Goal: Transaction & Acquisition: Purchase product/service

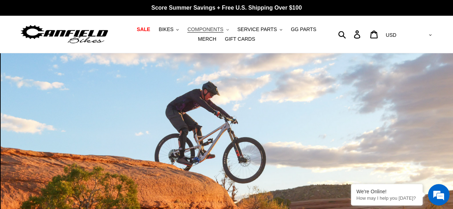
click at [187, 32] on span "COMPONENTS" at bounding box center [205, 29] width 36 height 6
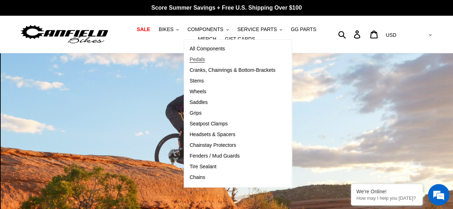
click at [198, 57] on link "Pedals" at bounding box center [232, 59] width 97 height 11
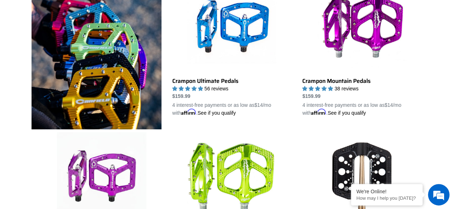
scroll to position [215, 0]
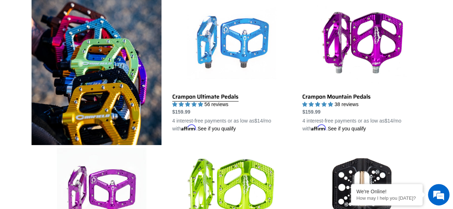
click at [247, 33] on link "Crampon Ultimate Pedals" at bounding box center [231, 66] width 119 height 134
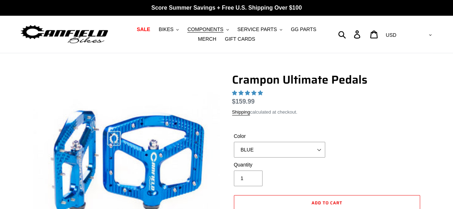
select select "highest-rating"
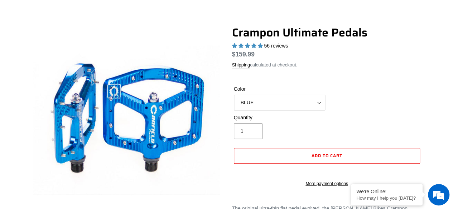
scroll to position [72, 0]
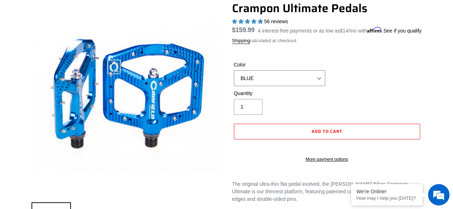
click at [270, 86] on select "BLUE RED PURPLE STEALTH BRONZE GREY [GEOGRAPHIC_DATA] BLACK POLISHED [GEOGRAPHI…" at bounding box center [279, 79] width 91 height 16
click at [234, 79] on select "BLUE RED PURPLE STEALTH BRONZE GREY [GEOGRAPHIC_DATA] BLACK POLISHED [GEOGRAPHI…" at bounding box center [279, 79] width 91 height 16
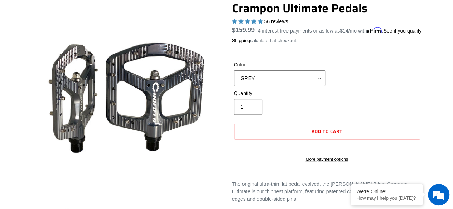
click at [270, 86] on select "BLUE RED PURPLE STEALTH BRONZE GREY [GEOGRAPHIC_DATA] BLACK POLISHED [GEOGRAPHI…" at bounding box center [279, 79] width 91 height 16
click at [234, 79] on select "BLUE RED PURPLE STEALTH BRONZE GREY [GEOGRAPHIC_DATA] BLACK POLISHED [GEOGRAPHI…" at bounding box center [279, 79] width 91 height 16
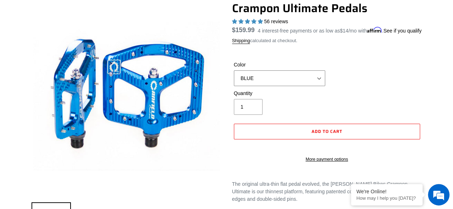
click at [268, 86] on select "BLUE RED PURPLE STEALTH BRONZE GREY [GEOGRAPHIC_DATA] BLACK POLISHED [GEOGRAPHI…" at bounding box center [279, 79] width 91 height 16
click at [234, 79] on select "BLUE RED PURPLE STEALTH BRONZE GREY [GEOGRAPHIC_DATA] BLACK POLISHED [GEOGRAPHI…" at bounding box center [279, 79] width 91 height 16
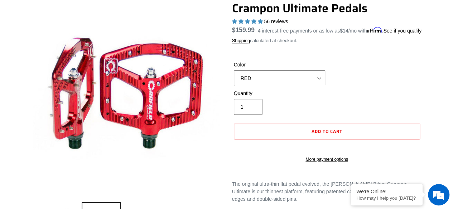
click at [266, 85] on select "BLUE RED PURPLE STEALTH BRONZE GREY [GEOGRAPHIC_DATA] BLACK POLISHED [GEOGRAPHI…" at bounding box center [279, 79] width 91 height 16
click at [234, 79] on select "BLUE RED PURPLE STEALTH BRONZE GREY [GEOGRAPHIC_DATA] BLACK POLISHED [GEOGRAPHI…" at bounding box center [279, 79] width 91 height 16
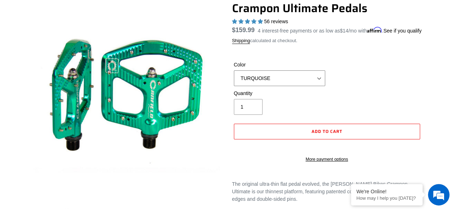
click at [268, 86] on select "BLUE RED PURPLE STEALTH BRONZE GREY [GEOGRAPHIC_DATA] BLACK POLISHED [GEOGRAPHI…" at bounding box center [279, 79] width 91 height 16
click at [234, 79] on select "BLUE RED PURPLE STEALTH BRONZE GREY [GEOGRAPHIC_DATA] BLACK POLISHED [GEOGRAPHI…" at bounding box center [279, 79] width 91 height 16
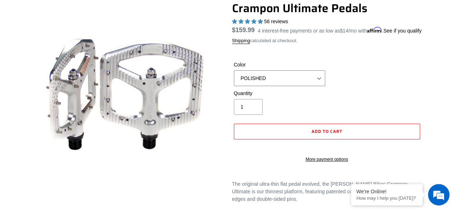
click at [265, 85] on select "BLUE RED PURPLE STEALTH BRONZE GREY [GEOGRAPHIC_DATA] BLACK POLISHED [GEOGRAPHI…" at bounding box center [279, 79] width 91 height 16
click at [234, 79] on select "BLUE RED PURPLE STEALTH BRONZE GREY [GEOGRAPHIC_DATA] BLACK POLISHED [GEOGRAPHI…" at bounding box center [279, 79] width 91 height 16
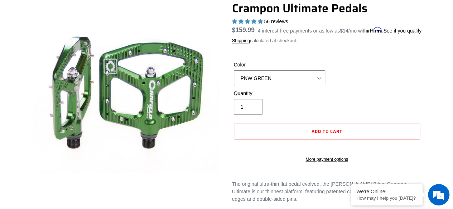
click at [261, 84] on select "BLUE RED PURPLE STEALTH BRONZE GREY [GEOGRAPHIC_DATA] BLACK POLISHED [GEOGRAPHI…" at bounding box center [279, 79] width 91 height 16
click at [234, 79] on select "BLUE RED PURPLE STEALTH BRONZE GREY [GEOGRAPHIC_DATA] BLACK POLISHED [GEOGRAPHI…" at bounding box center [279, 79] width 91 height 16
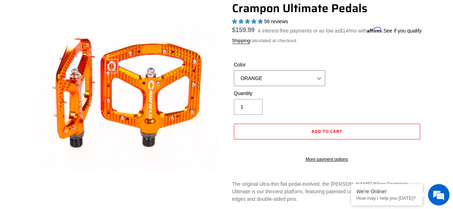
click at [269, 85] on select "BLUE RED PURPLE STEALTH BRONZE GREY [GEOGRAPHIC_DATA] BLACK POLISHED [GEOGRAPHI…" at bounding box center [279, 79] width 91 height 16
click at [234, 79] on select "BLUE RED PURPLE STEALTH BRONZE GREY [GEOGRAPHIC_DATA] BLACK POLISHED [GEOGRAPHI…" at bounding box center [279, 79] width 91 height 16
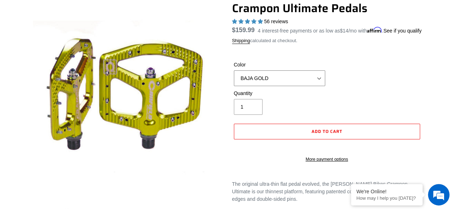
click at [277, 86] on select "BLUE RED PURPLE STEALTH BRONZE GREY [GEOGRAPHIC_DATA] BLACK POLISHED [GEOGRAPHI…" at bounding box center [279, 79] width 91 height 16
select select "BLACK"
click at [234, 79] on select "BLUE RED PURPLE STEALTH BRONZE GREY [GEOGRAPHIC_DATA] BLACK POLISHED [GEOGRAPHI…" at bounding box center [279, 79] width 91 height 16
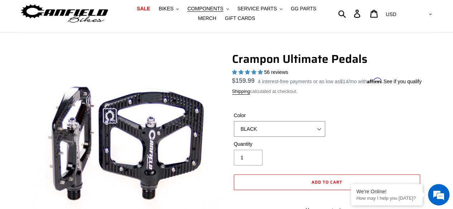
scroll to position [36, 0]
